Goal: Task Accomplishment & Management: Manage account settings

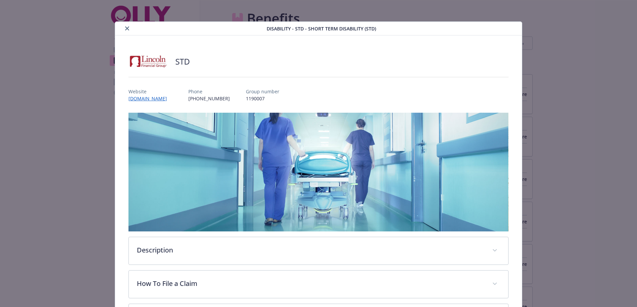
click at [129, 28] on button "close" at bounding box center [127, 28] width 8 height 8
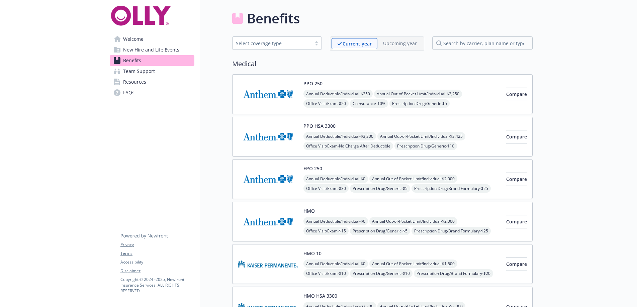
click at [290, 50] on div "Select coverage type" at bounding box center [277, 43] width 90 height 14
click at [293, 47] on div "Select coverage type" at bounding box center [272, 43] width 79 height 8
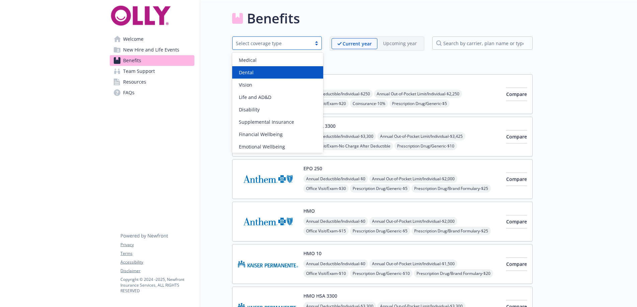
click at [269, 73] on div "Dental" at bounding box center [277, 72] width 83 height 7
